Goal: Transaction & Acquisition: Book appointment/travel/reservation

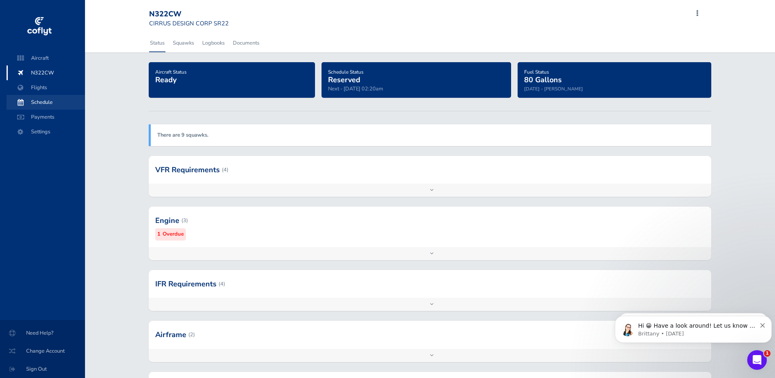
click at [43, 103] on span "Schedule" at bounding box center [46, 102] width 62 height 15
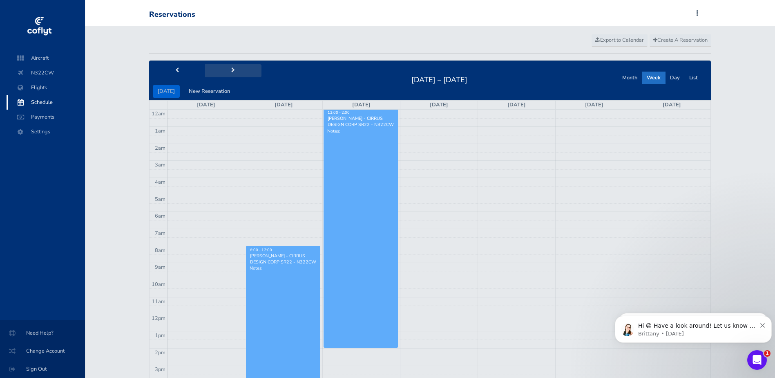
click at [232, 67] on button "next" at bounding box center [233, 70] width 56 height 13
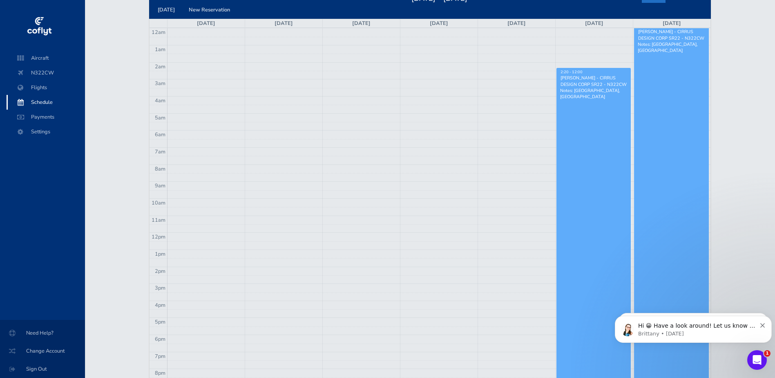
scroll to position [82, 0]
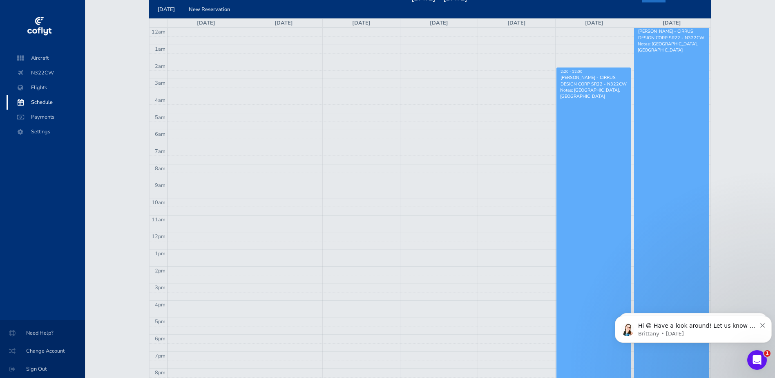
click at [181, 278] on td at bounding box center [439, 279] width 544 height 8
click at [197, 278] on td at bounding box center [439, 279] width 544 height 8
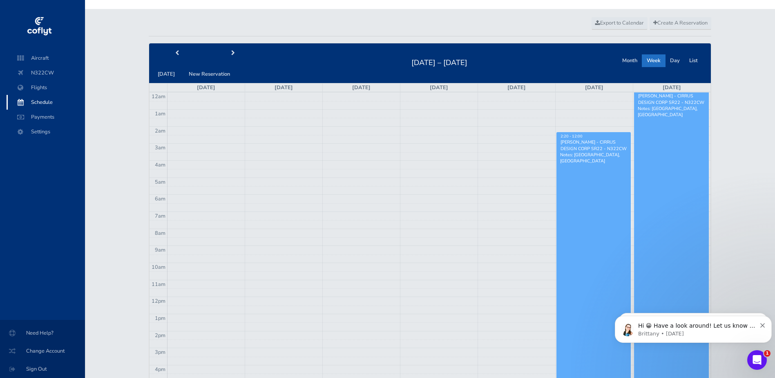
scroll to position [0, 0]
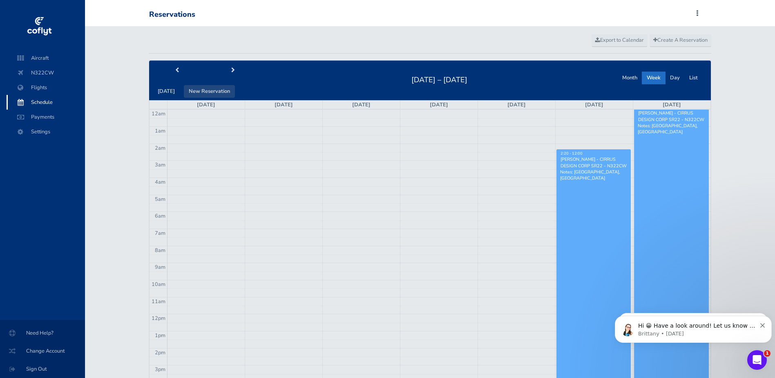
click at [217, 90] on button "New Reservation" at bounding box center [209, 91] width 51 height 13
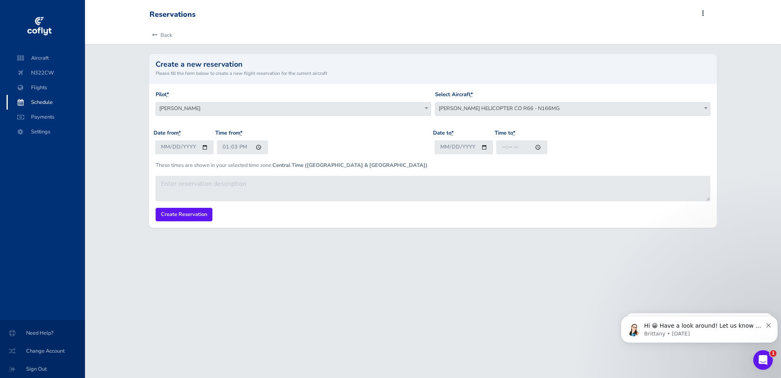
click at [471, 105] on span "ROBINSON HELICOPTER CO R66 - N166MG" at bounding box center [573, 108] width 275 height 11
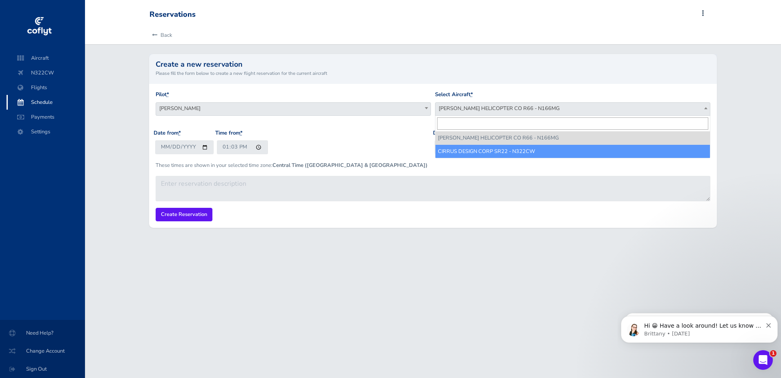
select select "4106"
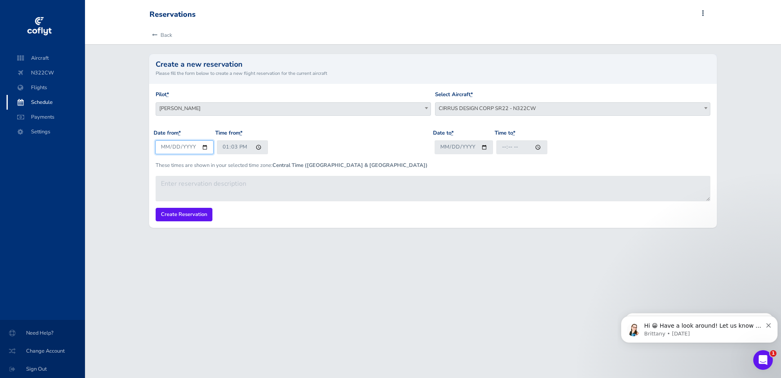
click at [205, 146] on input "2025-08-11" at bounding box center [184, 146] width 58 height 13
type input "2025-08-17"
click at [259, 147] on input "13:03" at bounding box center [242, 146] width 51 height 13
type input "14:30"
click at [456, 148] on input "Date to *" at bounding box center [464, 146] width 58 height 13
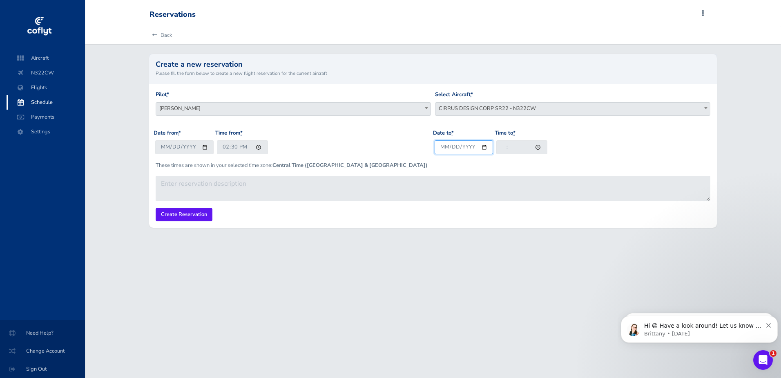
click at [483, 147] on input "Date to *" at bounding box center [464, 146] width 58 height 13
type input "2025-08-17"
click at [501, 147] on input "Time to *" at bounding box center [522, 146] width 51 height 13
click at [536, 146] on input "Time to *" at bounding box center [522, 146] width 51 height 13
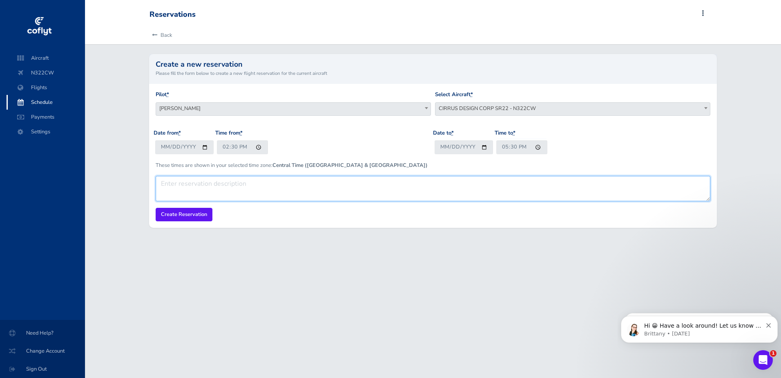
type input "17:30"
click at [228, 177] on textarea at bounding box center [433, 188] width 555 height 25
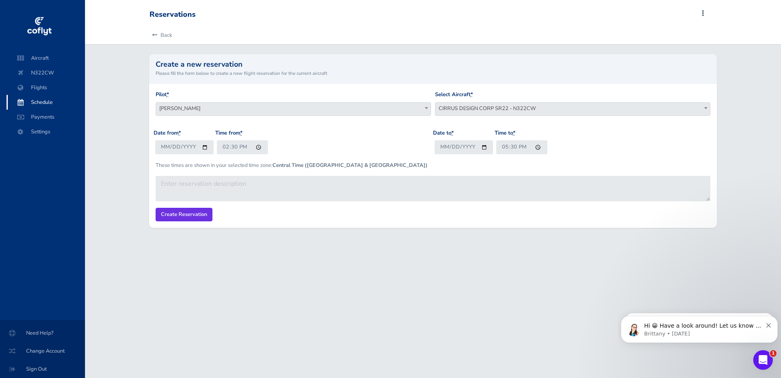
click at [196, 214] on input "Create Reservation" at bounding box center [184, 214] width 57 height 13
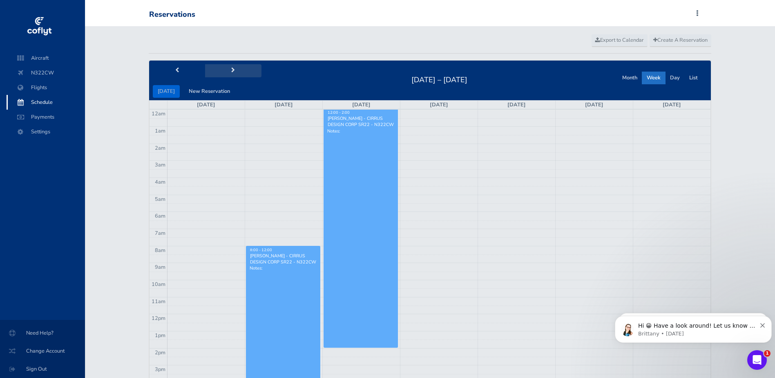
click at [231, 69] on span "next" at bounding box center [233, 70] width 4 height 5
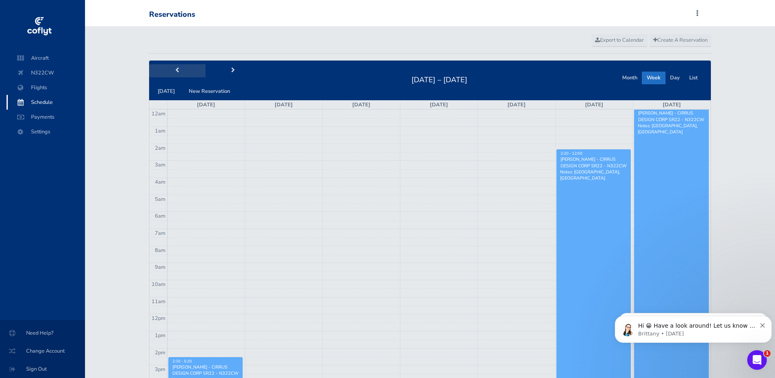
click at [179, 70] on button "prev" at bounding box center [177, 70] width 56 height 13
